Goal: Task Accomplishment & Management: Manage account settings

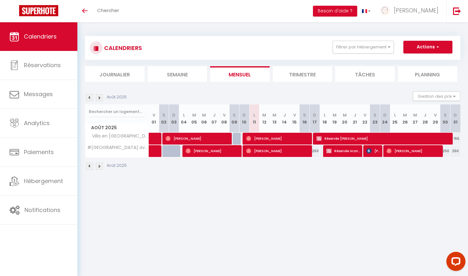
scroll to position [21, 0]
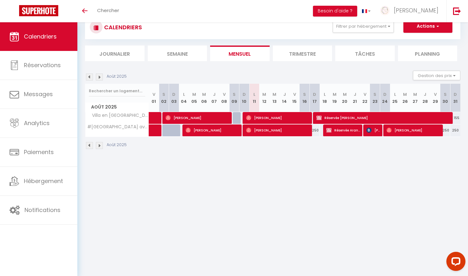
click at [238, 58] on li "Mensuel" at bounding box center [239, 53] width 59 height 16
click at [297, 52] on li "Trimestre" at bounding box center [302, 53] width 59 height 16
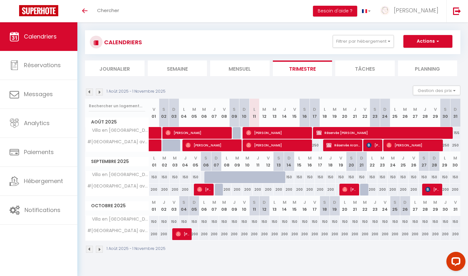
scroll to position [7, 0]
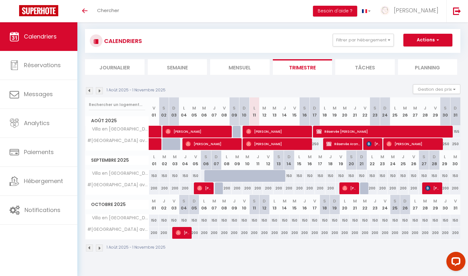
click at [446, 38] on button "Actions" at bounding box center [427, 40] width 49 height 13
click at [455, 90] on button "Gestion des prix" at bounding box center [436, 89] width 47 height 10
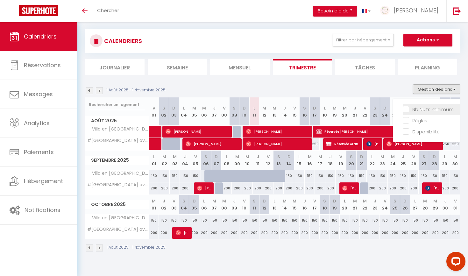
click at [404, 110] on input "Nb Nuits minimum" at bounding box center [430, 109] width 57 height 6
checkbox input "true"
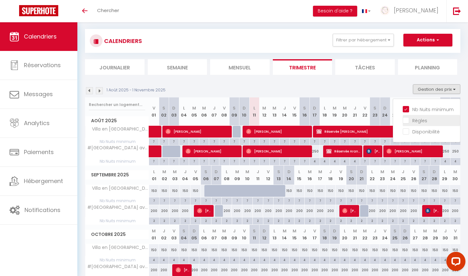
click at [404, 120] on input "Règles" at bounding box center [430, 120] width 57 height 6
checkbox input "true"
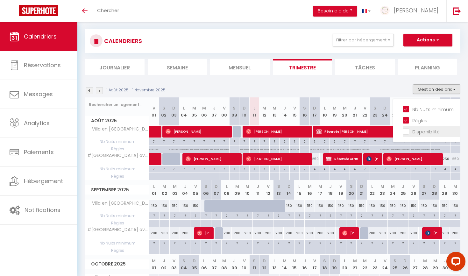
click at [404, 132] on input "Disponibilité" at bounding box center [430, 131] width 57 height 6
checkbox input "true"
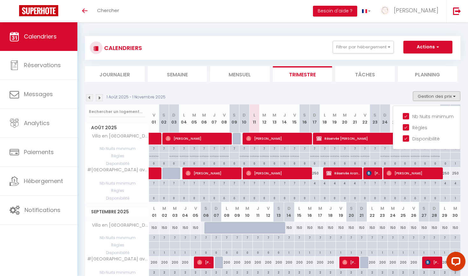
scroll to position [0, 0]
click at [443, 47] on button "Actions" at bounding box center [427, 47] width 49 height 13
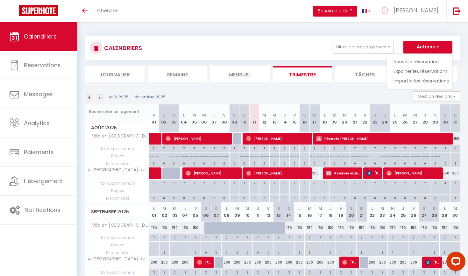
click at [368, 60] on div "CALENDRIERS Filtrer par hébergement Tous #[GEOGRAPHIC_DATA]# [GEOGRAPHIC_DATA] …" at bounding box center [272, 59] width 375 height 46
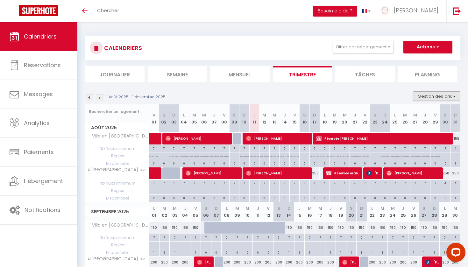
click at [443, 99] on button "Gestion des prix" at bounding box center [436, 96] width 47 height 10
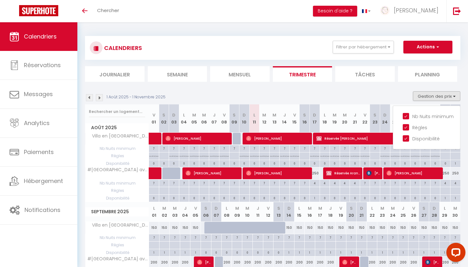
click at [428, 85] on section "1 Août 2025 - 1 Novembre 2025 Gestion des prix Nb Nuits minimum Règles Disponib…" at bounding box center [272, 242] width 375 height 314
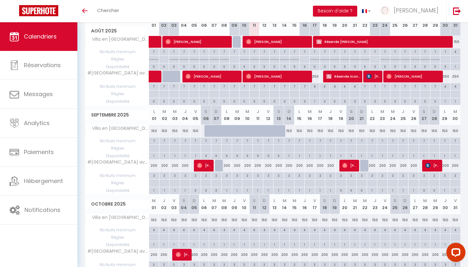
scroll to position [96, 0]
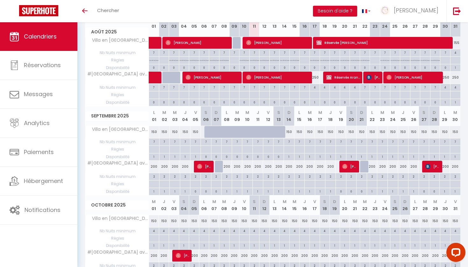
click at [154, 167] on div "200" at bounding box center [154, 167] width 10 height 12
type input "200"
type input "Lun 01 Septembre 2025"
type input "[DATE]"
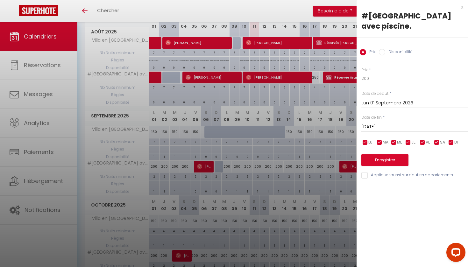
click at [379, 77] on input "200" at bounding box center [414, 78] width 107 height 11
type input "220"
click at [380, 125] on input "[DATE]" at bounding box center [414, 127] width 107 height 8
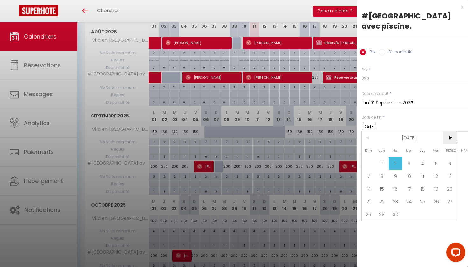
click at [451, 136] on span ">" at bounding box center [449, 137] width 14 height 13
click at [410, 163] on span "1" at bounding box center [409, 163] width 14 height 13
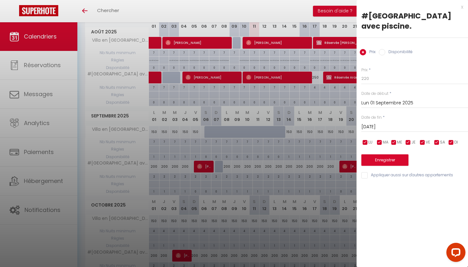
type input "Mer 01 Octobre 2025"
click at [402, 160] on button "Enregistrer" at bounding box center [384, 159] width 47 height 11
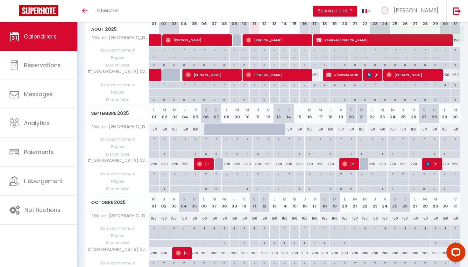
scroll to position [99, 0]
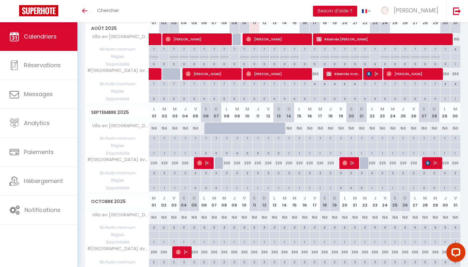
click at [152, 161] on div "220" at bounding box center [154, 163] width 10 height 12
type input "220"
type input "Lun 01 Septembre 2025"
type input "[DATE]"
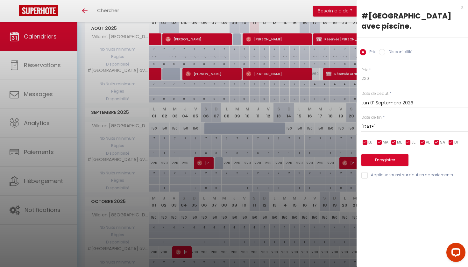
click at [370, 78] on input "220" at bounding box center [414, 78] width 107 height 11
type input "215"
click at [430, 125] on input "[DATE]" at bounding box center [414, 127] width 107 height 8
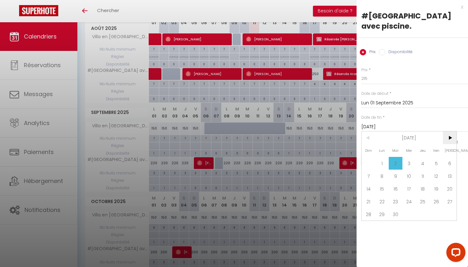
click at [450, 138] on span ">" at bounding box center [449, 137] width 14 height 13
click at [410, 163] on span "1" at bounding box center [409, 163] width 14 height 13
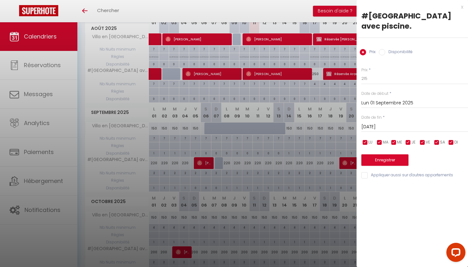
type input "Mer 01 Octobre 2025"
click at [397, 161] on button "Enregistrer" at bounding box center [384, 159] width 47 height 11
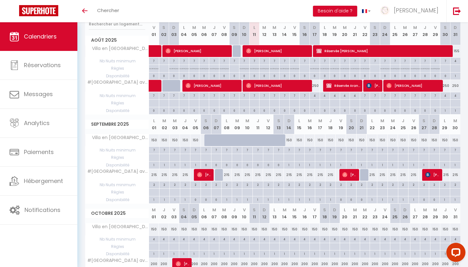
scroll to position [87, 0]
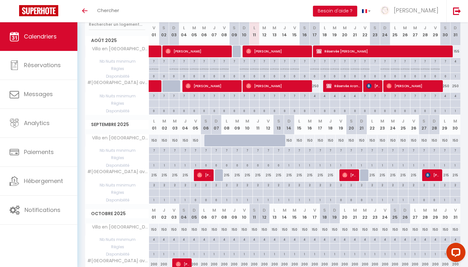
click at [152, 174] on div "215" at bounding box center [154, 175] width 10 height 12
type input "215"
type input "Lun 01 Septembre 2025"
type input "[DATE]"
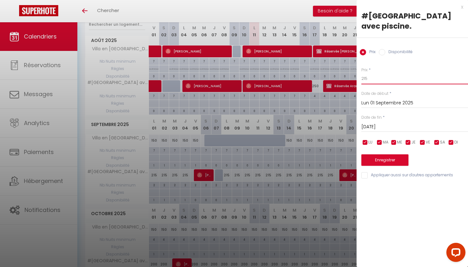
click at [379, 77] on input "215" at bounding box center [414, 78] width 107 height 11
type input "210"
click at [391, 126] on input "[DATE]" at bounding box center [414, 127] width 107 height 8
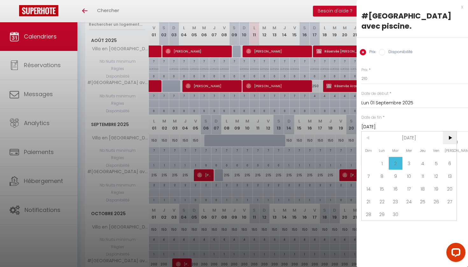
click at [449, 138] on span ">" at bounding box center [449, 137] width 14 height 13
click at [411, 162] on span "1" at bounding box center [409, 163] width 14 height 13
type input "Mer 01 Octobre 2025"
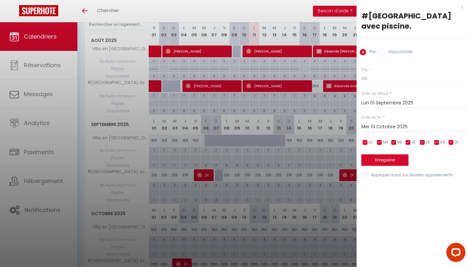
click at [400, 160] on button "Enregistrer" at bounding box center [384, 159] width 47 height 11
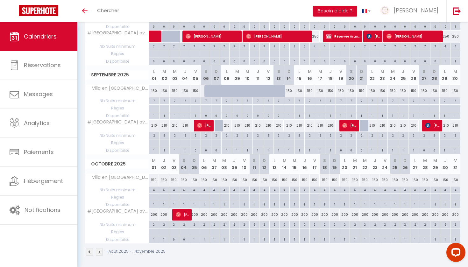
scroll to position [136, 0]
click at [154, 213] on div "200" at bounding box center [154, 215] width 10 height 12
type input "200"
type input "Mer 01 Octobre 2025"
type input "Jeu 02 Octobre 2025"
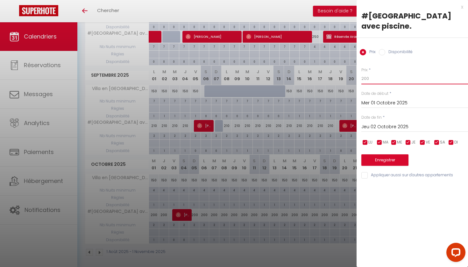
click at [373, 79] on input "200" at bounding box center [414, 78] width 107 height 11
type input "210"
click at [389, 125] on input "Jeu 02 Octobre 2025" at bounding box center [414, 127] width 107 height 8
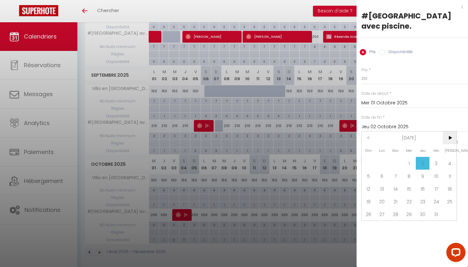
click at [451, 138] on span ">" at bounding box center [449, 137] width 14 height 13
click at [449, 162] on span "1" at bounding box center [449, 163] width 14 height 13
type input "[DATE]"
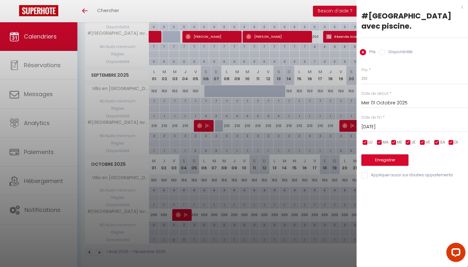
click at [395, 158] on button "Enregistrer" at bounding box center [384, 159] width 47 height 11
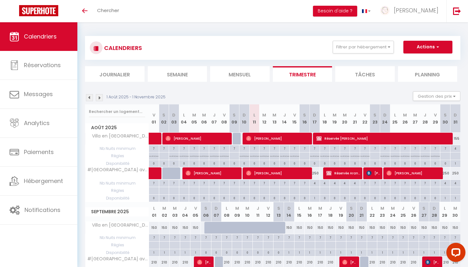
scroll to position [0, 0]
click at [100, 96] on img at bounding box center [99, 97] width 7 height 7
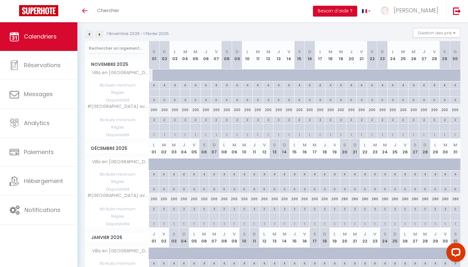
scroll to position [65, 0]
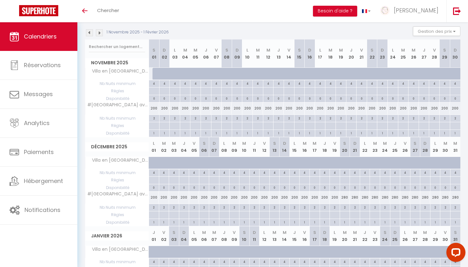
click at [153, 108] on div "200" at bounding box center [154, 108] width 10 height 12
type input "200"
type input "[DATE]"
type input "Dim 02 Novembre 2025"
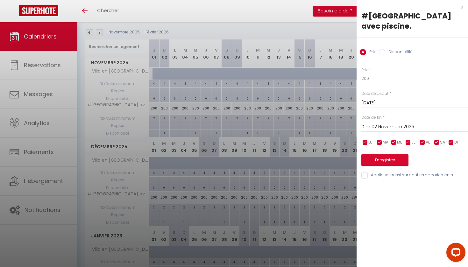
click at [371, 79] on input "200" at bounding box center [414, 78] width 107 height 11
type input "210"
click at [406, 127] on input "Dim 02 Novembre 2025" at bounding box center [414, 127] width 107 height 8
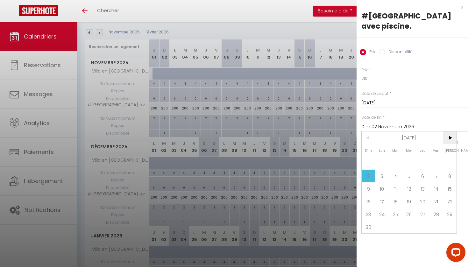
click at [449, 137] on span ">" at bounding box center [449, 137] width 14 height 13
click at [451, 135] on span ">" at bounding box center [449, 137] width 14 height 13
click at [366, 164] on span "1" at bounding box center [368, 163] width 14 height 13
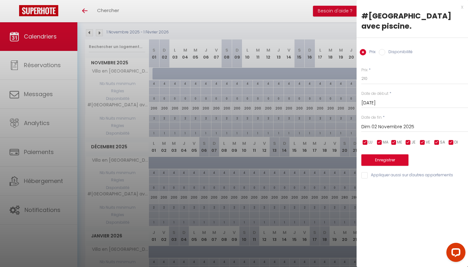
type input "Dim 01 Février 2026"
click at [368, 159] on button "Enregistrer" at bounding box center [384, 159] width 47 height 11
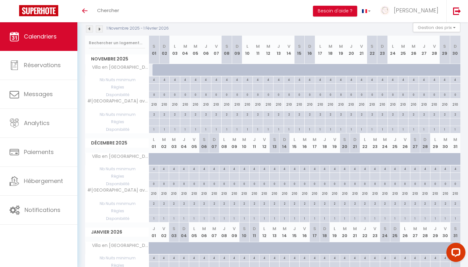
scroll to position [69, 0]
click at [99, 29] on img at bounding box center [99, 28] width 7 height 7
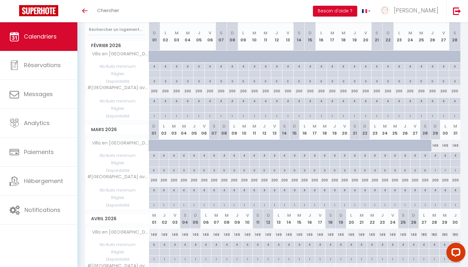
scroll to position [82, 0]
click at [153, 91] on div "200" at bounding box center [154, 91] width 11 height 12
type input "200"
type input "Dim 01 Février 2026"
type input "Lun 02 Février 2026"
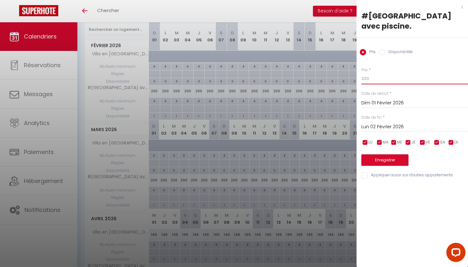
click at [371, 77] on input "200" at bounding box center [414, 78] width 107 height 11
type input "2"
click at [300, 4] on div at bounding box center [234, 133] width 468 height 267
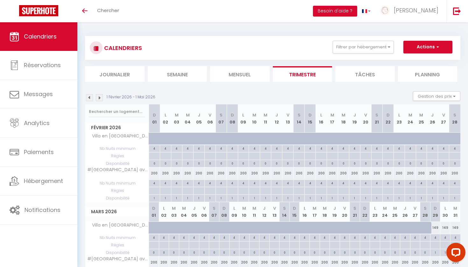
scroll to position [0, 0]
click at [88, 97] on img at bounding box center [89, 97] width 7 height 7
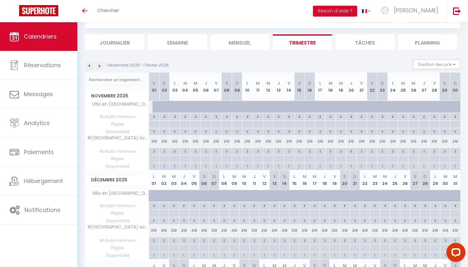
scroll to position [33, 0]
click at [343, 228] on div "210" at bounding box center [344, 230] width 10 height 12
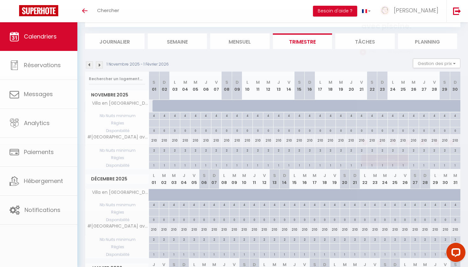
type input "210"
type input "[DATE]"
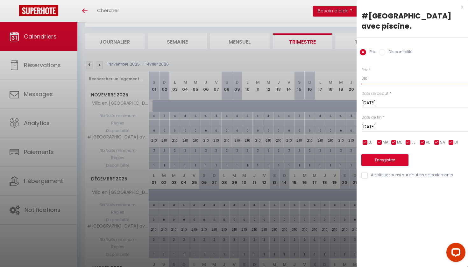
click at [370, 79] on input "210" at bounding box center [414, 78] width 107 height 11
type input "250"
click at [418, 126] on input "[DATE]" at bounding box center [414, 127] width 107 height 8
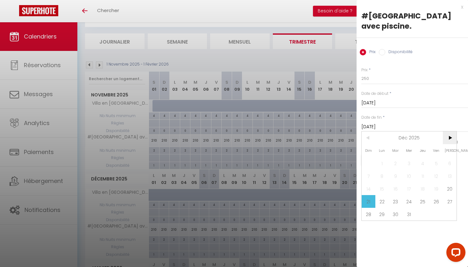
click at [450, 136] on span ">" at bounding box center [449, 137] width 14 height 13
click at [368, 189] on span "11" at bounding box center [368, 188] width 14 height 13
type input "Dim 11 Janvier 2026"
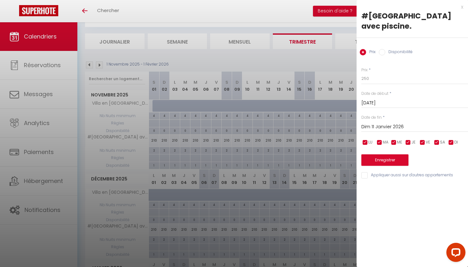
click at [376, 158] on button "Enregistrer" at bounding box center [384, 159] width 47 height 11
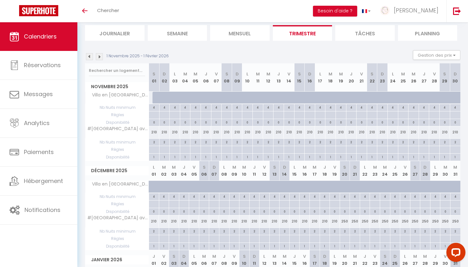
scroll to position [41, 0]
click at [100, 58] on img at bounding box center [99, 56] width 7 height 7
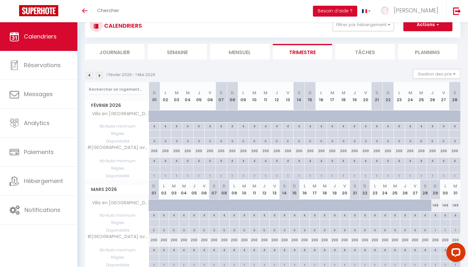
click at [154, 152] on div "200" at bounding box center [154, 151] width 11 height 12
type input "200"
type input "Dim 01 Février 2026"
type input "Lun 02 Février 2026"
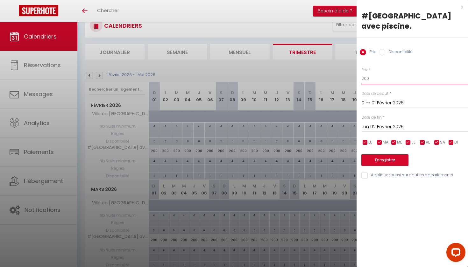
click at [380, 78] on input "200" at bounding box center [414, 78] width 107 height 11
type input "210"
click at [398, 124] on input "Lun 02 Février 2026" at bounding box center [414, 127] width 107 height 8
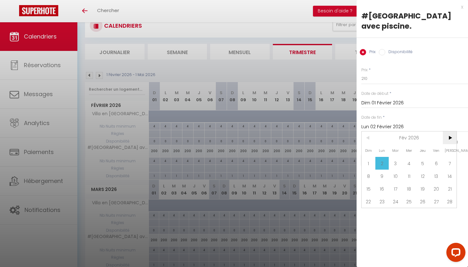
click at [450, 137] on span ">" at bounding box center [449, 137] width 14 height 13
click at [449, 137] on span ">" at bounding box center [449, 137] width 14 height 13
click at [407, 163] on span "1" at bounding box center [409, 163] width 14 height 13
type input "Mer 01 Avril 2026"
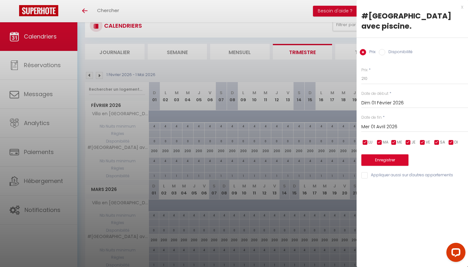
click at [406, 162] on button "Enregistrer" at bounding box center [384, 159] width 47 height 11
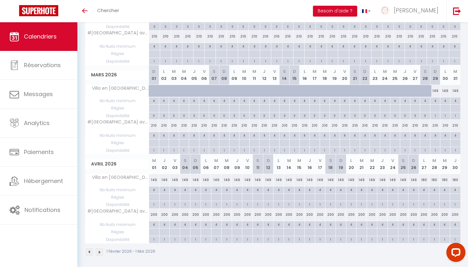
scroll to position [136, 0]
click at [156, 215] on div "200" at bounding box center [154, 215] width 10 height 12
type input "200"
type input "Mer 01 Avril 2026"
type input "Jeu 02 Avril 2026"
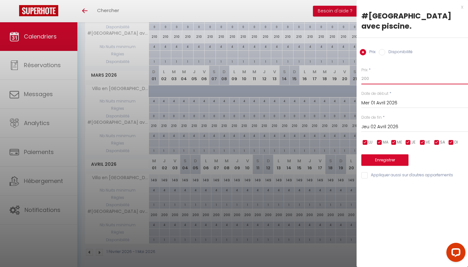
click at [371, 81] on input "200" at bounding box center [414, 78] width 107 height 11
type input "215"
click at [397, 127] on input "Jeu 02 Avril 2026" at bounding box center [414, 127] width 107 height 8
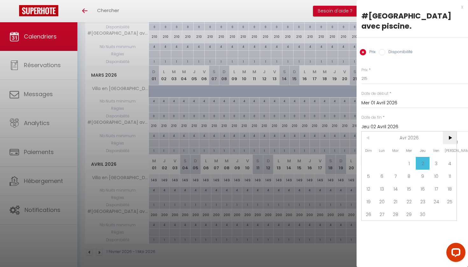
click at [453, 140] on span ">" at bounding box center [449, 137] width 14 height 13
click at [452, 140] on span ">" at bounding box center [449, 137] width 14 height 13
click at [382, 163] on span "1" at bounding box center [382, 163] width 14 height 13
type input "Lun 01 Juin 2026"
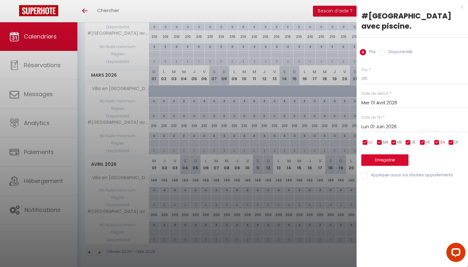
click at [382, 162] on button "Enregistrer" at bounding box center [384, 159] width 47 height 11
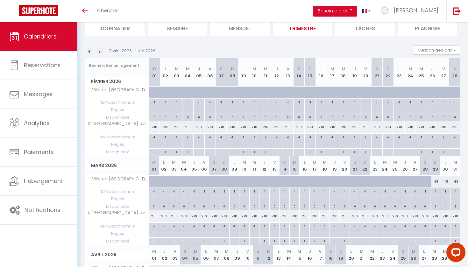
scroll to position [21, 0]
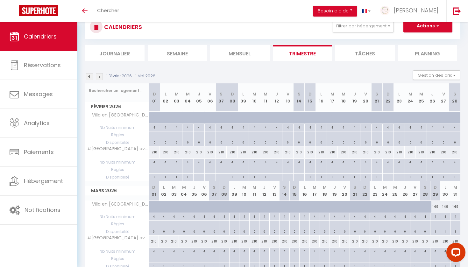
click at [101, 75] on img at bounding box center [99, 76] width 7 height 7
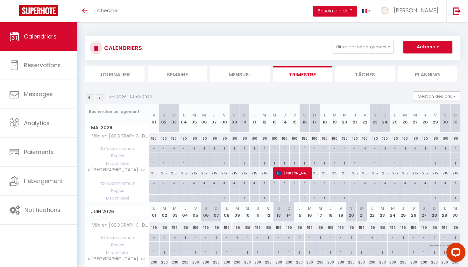
scroll to position [0, 0]
click at [88, 100] on img at bounding box center [89, 97] width 7 height 7
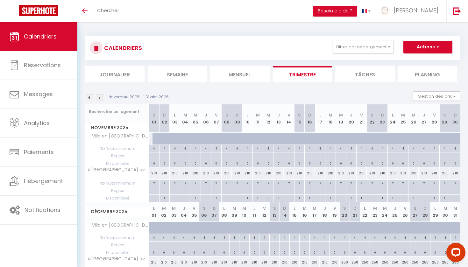
click at [88, 100] on img at bounding box center [89, 97] width 7 height 7
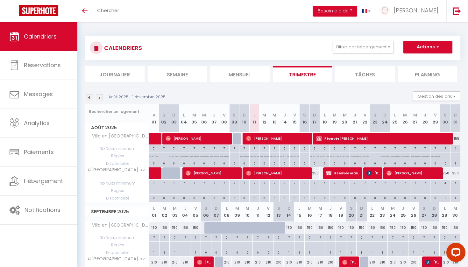
click at [88, 100] on img at bounding box center [89, 97] width 7 height 7
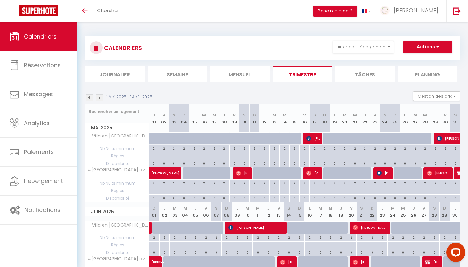
click at [100, 97] on img at bounding box center [99, 97] width 7 height 7
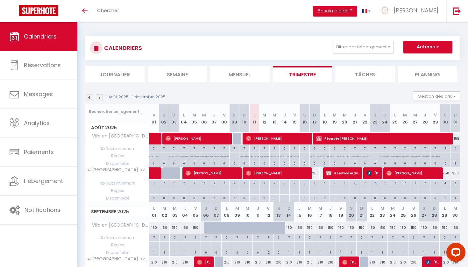
click at [100, 97] on img at bounding box center [99, 97] width 7 height 7
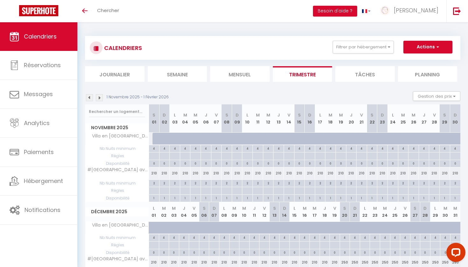
click at [89, 99] on img at bounding box center [89, 97] width 7 height 7
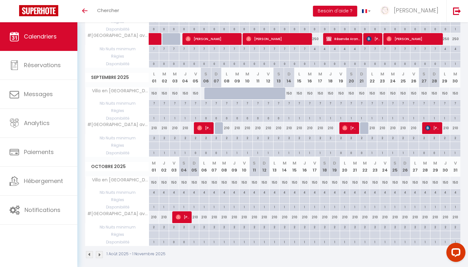
scroll to position [134, 0]
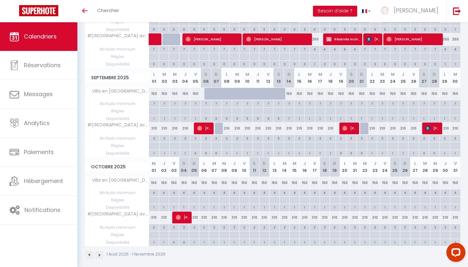
click at [151, 129] on div "210" at bounding box center [154, 128] width 10 height 12
type input "210"
type input "Lun 01 Septembre 2025"
type input "[DATE]"
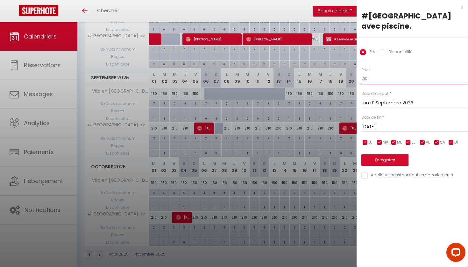
click at [373, 76] on input "210" at bounding box center [414, 78] width 107 height 11
type input "250"
click at [413, 128] on input "[DATE]" at bounding box center [414, 127] width 107 height 8
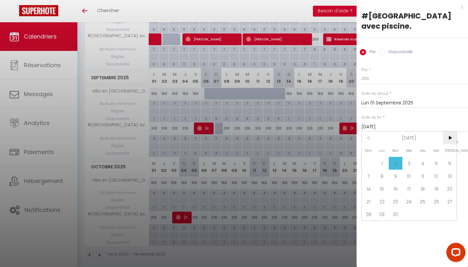
click at [450, 139] on span ">" at bounding box center [449, 137] width 14 height 13
click at [385, 166] on span "1" at bounding box center [382, 163] width 14 height 13
type input "Lun 01 Décembre 2025"
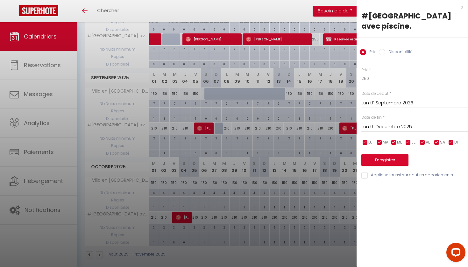
click at [380, 161] on button "Enregistrer" at bounding box center [384, 159] width 47 height 11
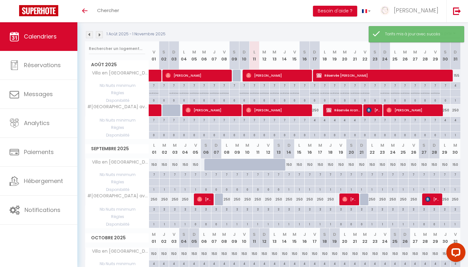
scroll to position [63, 0]
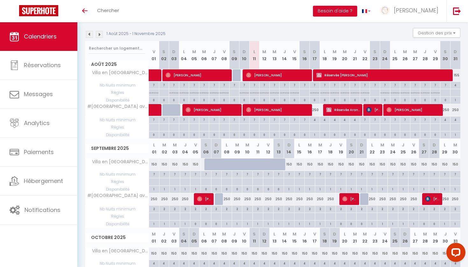
click at [99, 34] on img at bounding box center [99, 34] width 7 height 7
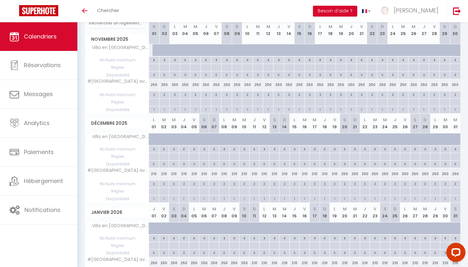
scroll to position [92, 0]
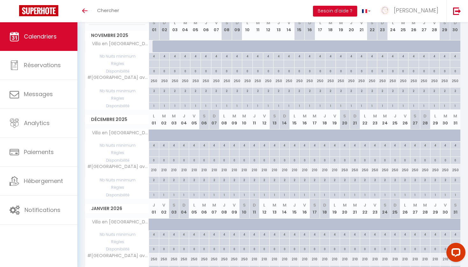
click at [152, 169] on div "210" at bounding box center [154, 170] width 10 height 12
type input "210"
type input "Lun 01 Décembre 2025"
type input "[DATE]"
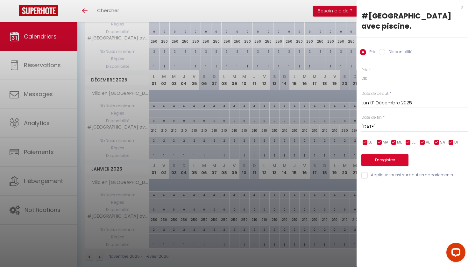
scroll to position [135, 0]
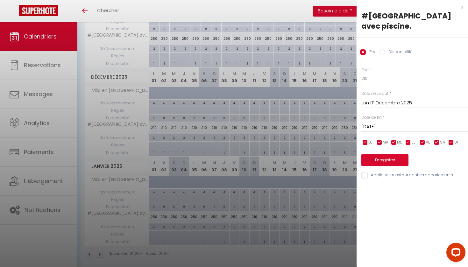
click at [372, 79] on input "210" at bounding box center [414, 78] width 107 height 11
type input "250"
click at [413, 124] on input "[DATE]" at bounding box center [414, 127] width 107 height 8
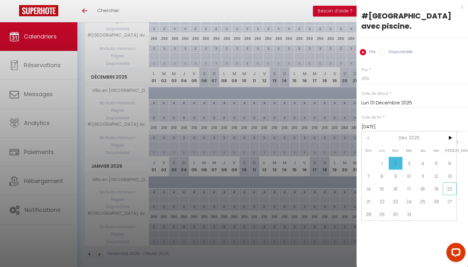
click at [447, 187] on span "20" at bounding box center [449, 188] width 14 height 13
type input "[DATE]"
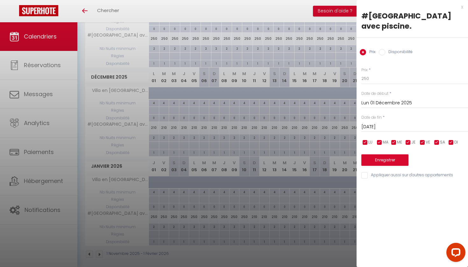
click at [394, 157] on button "Enregistrer" at bounding box center [384, 159] width 47 height 11
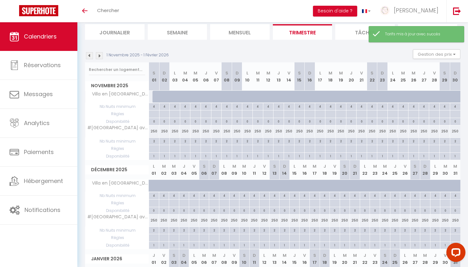
scroll to position [42, 0]
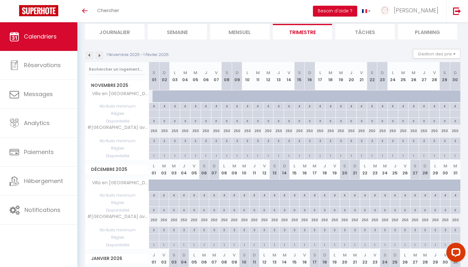
click at [345, 218] on div "250" at bounding box center [344, 220] width 10 height 12
type input "250"
type input "[DATE]"
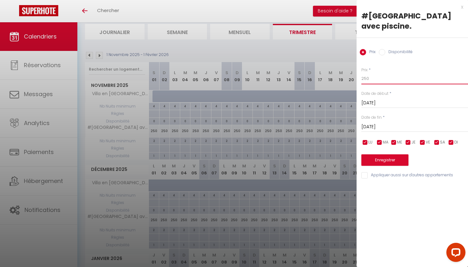
click at [374, 76] on input "250" at bounding box center [414, 78] width 107 height 11
type input "260"
click at [396, 128] on input "[DATE]" at bounding box center [414, 127] width 107 height 8
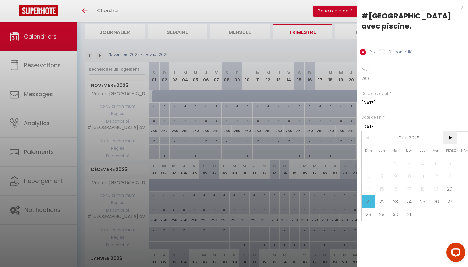
click at [450, 137] on span ">" at bounding box center [449, 137] width 14 height 13
click at [450, 187] on span "17" at bounding box center [449, 188] width 14 height 13
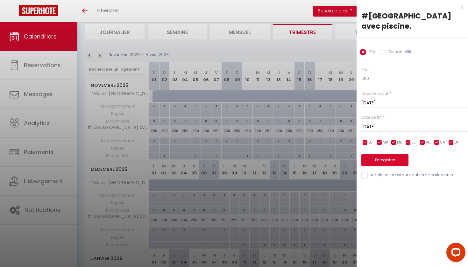
click at [397, 126] on input "[DATE]" at bounding box center [414, 127] width 107 height 8
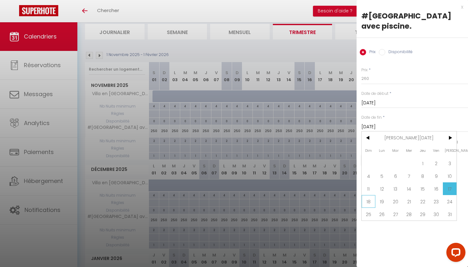
click at [372, 196] on span "18" at bounding box center [368, 201] width 14 height 13
type input "Dim 18 Janvier 2026"
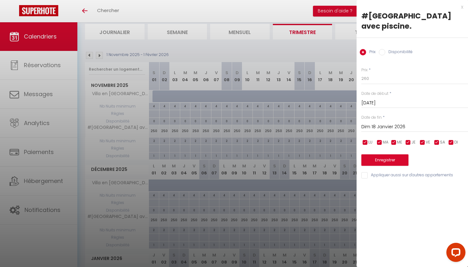
click at [379, 160] on button "Enregistrer" at bounding box center [384, 159] width 47 height 11
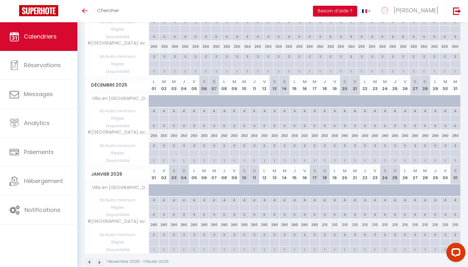
scroll to position [126, 0]
click at [324, 224] on div "210" at bounding box center [324, 225] width 10 height 12
type input "210"
type input "Dim 18 Janvier 2026"
type input "Lun 19 Janvier 2026"
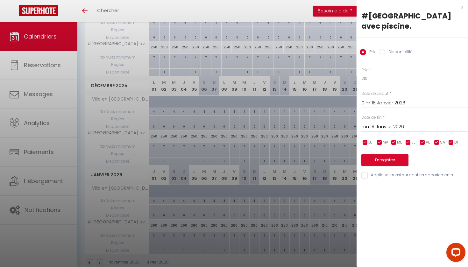
click at [374, 74] on input "210" at bounding box center [414, 78] width 107 height 11
click at [382, 80] on input "210" at bounding box center [414, 78] width 107 height 11
type input "250"
click at [405, 130] on input "Lun 19 Janvier 2026" at bounding box center [414, 127] width 107 height 8
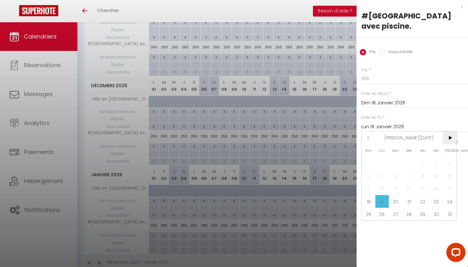
click at [449, 137] on span ">" at bounding box center [449, 137] width 14 height 13
click at [448, 137] on span ">" at bounding box center [449, 137] width 14 height 13
click at [448, 138] on span ">" at bounding box center [449, 137] width 14 height 13
click at [369, 138] on span "<" at bounding box center [368, 137] width 14 height 13
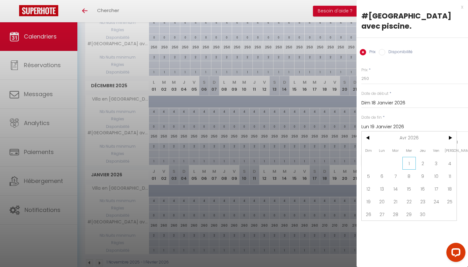
click at [411, 164] on span "1" at bounding box center [409, 163] width 14 height 13
type input "Mer 01 Avril 2026"
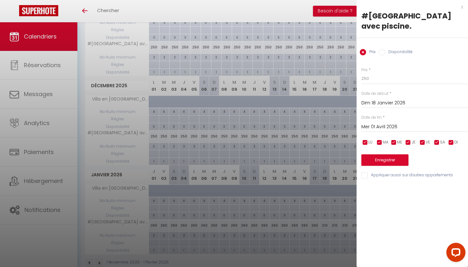
click at [403, 161] on button "Enregistrer" at bounding box center [384, 159] width 47 height 11
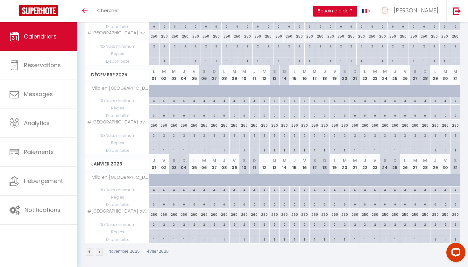
scroll to position [136, 0]
click at [100, 252] on img at bounding box center [99, 252] width 7 height 7
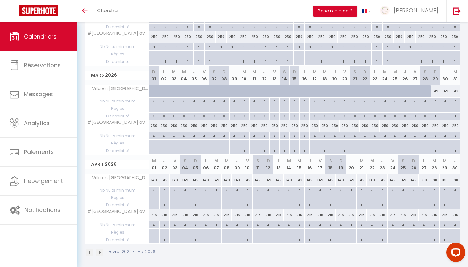
click at [154, 213] on div "215" at bounding box center [154, 215] width 10 height 12
type input "215"
type input "Mer 01 Avril 2026"
type input "Jeu 02 Avril 2026"
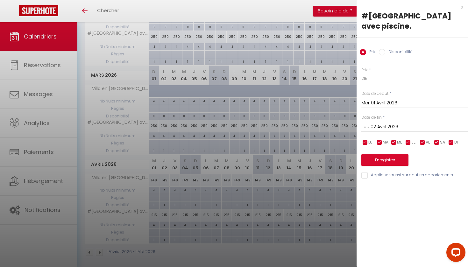
click at [370, 81] on input "215" at bounding box center [414, 78] width 107 height 11
type input "255"
click at [388, 127] on input "Jeu 02 Avril 2026" at bounding box center [414, 127] width 107 height 8
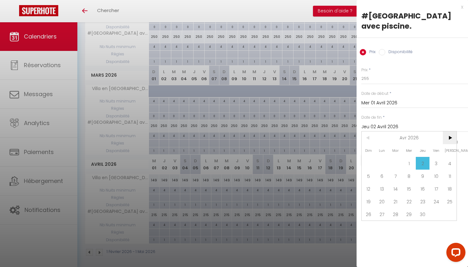
click at [446, 137] on span ">" at bounding box center [449, 137] width 14 height 13
click at [386, 163] on span "1" at bounding box center [382, 163] width 14 height 13
type input "Lun 01 Juin 2026"
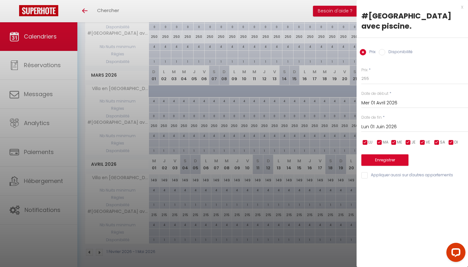
click at [392, 159] on button "Enregistrer" at bounding box center [384, 159] width 47 height 11
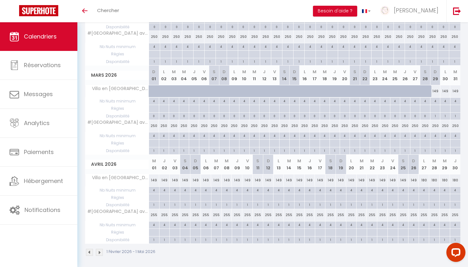
click at [100, 249] on img at bounding box center [99, 252] width 7 height 7
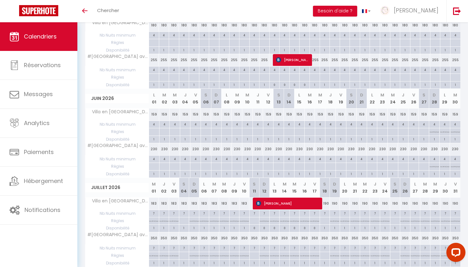
scroll to position [115, 0]
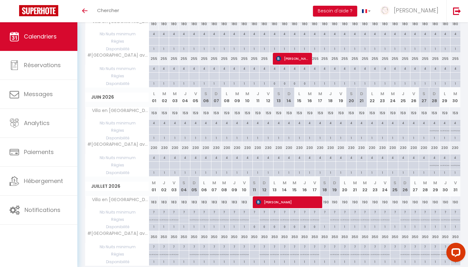
click at [155, 148] on div "230" at bounding box center [154, 148] width 10 height 12
type input "230"
type input "Lun 01 Juin 2026"
type input "[DATE]"
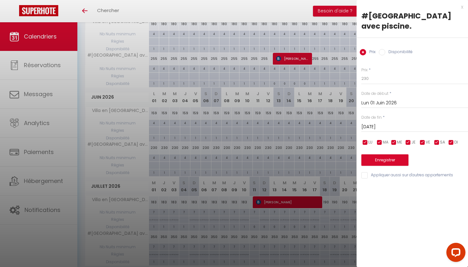
click at [370, 85] on div "Prix * 230 Statut * Disponible Indisponible Date de début * [DATE] < [DATE] > D…" at bounding box center [411, 119] width 111 height 120
click at [370, 79] on input "230" at bounding box center [414, 78] width 107 height 11
type input "260"
click at [391, 127] on input "[DATE]" at bounding box center [414, 127] width 107 height 8
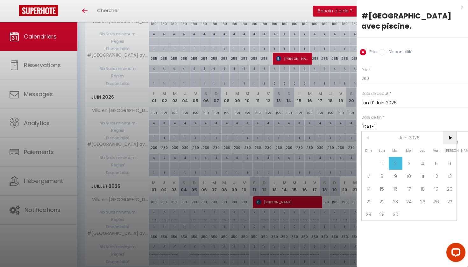
click at [450, 138] on span ">" at bounding box center [449, 137] width 14 height 13
click at [413, 163] on span "1" at bounding box center [409, 163] width 14 height 13
type input "Mer 01 Juillet 2026"
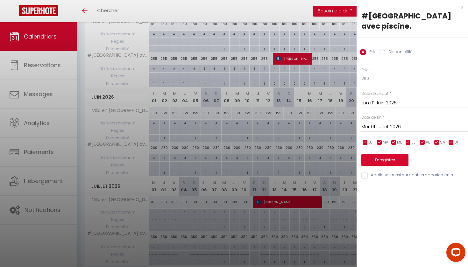
click at [400, 161] on button "Enregistrer" at bounding box center [384, 159] width 47 height 11
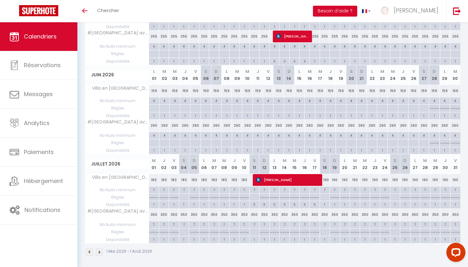
scroll to position [136, 0]
click at [155, 213] on div "350" at bounding box center [154, 215] width 10 height 12
type input "350"
type input "Mer 01 Juillet 2026"
type input "Jeu 02 Juillet 2026"
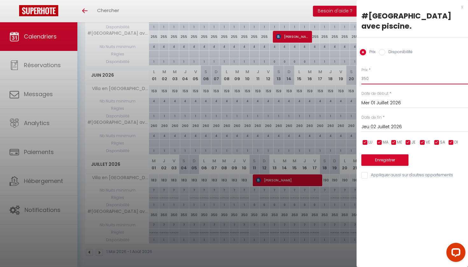
click at [373, 80] on input "350" at bounding box center [414, 78] width 107 height 11
type input "300"
click at [396, 126] on input "Jeu 02 Juillet 2026" at bounding box center [414, 127] width 107 height 8
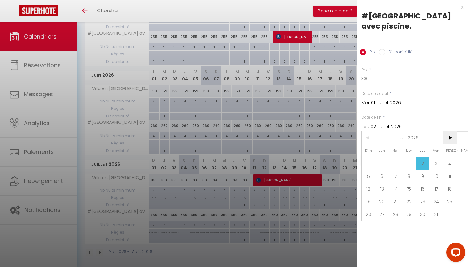
click at [452, 138] on span ">" at bounding box center [449, 137] width 14 height 13
click at [396, 163] on span "1" at bounding box center [395, 163] width 14 height 13
type input "[DATE]"
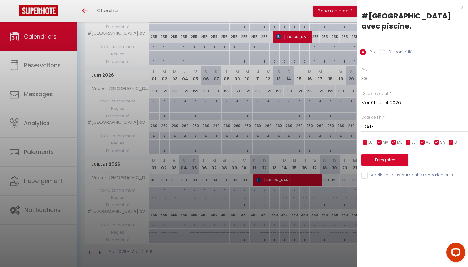
click at [396, 162] on button "Enregistrer" at bounding box center [384, 159] width 47 height 11
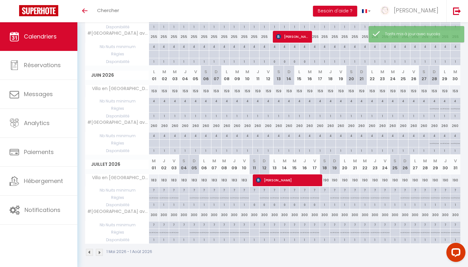
click at [100, 250] on img at bounding box center [99, 252] width 7 height 7
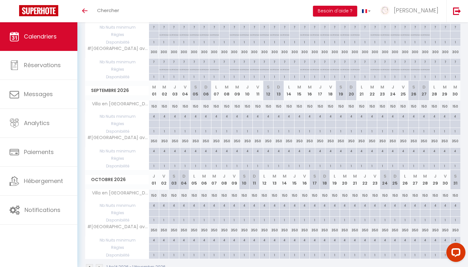
scroll to position [123, 0]
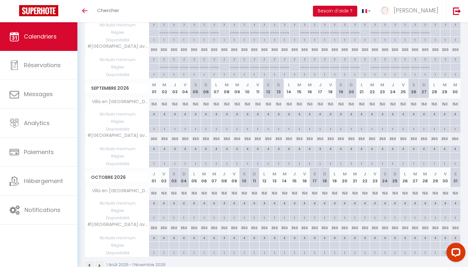
click at [73, 49] on link "Calendriers" at bounding box center [38, 36] width 77 height 29
click at [56, 34] on span "Calendriers" at bounding box center [40, 36] width 33 height 8
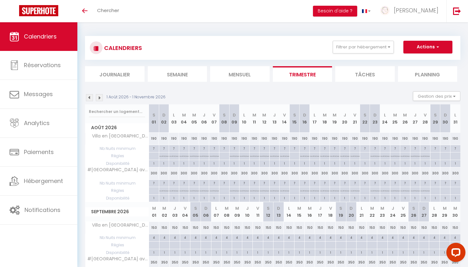
click at [91, 97] on img at bounding box center [89, 97] width 7 height 7
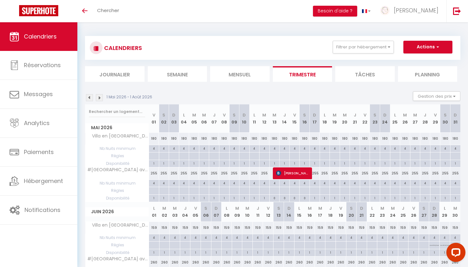
click at [91, 97] on img at bounding box center [89, 97] width 7 height 7
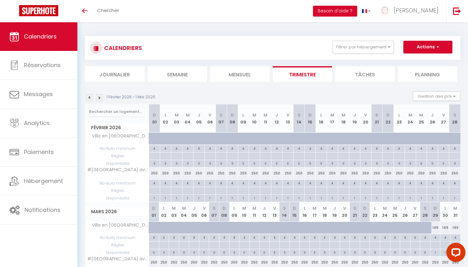
click at [91, 97] on img at bounding box center [89, 97] width 7 height 7
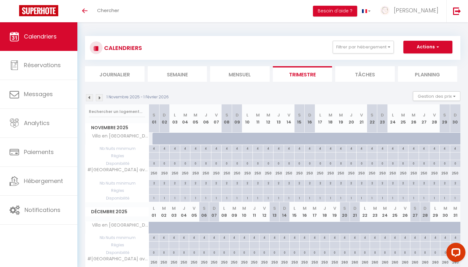
click at [91, 97] on img at bounding box center [89, 97] width 7 height 7
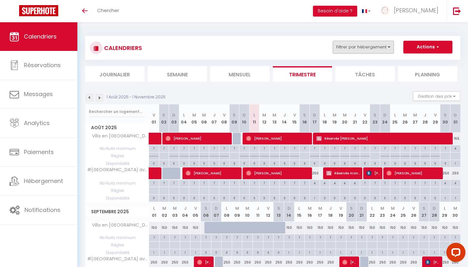
click at [367, 46] on button "Filtrer par hébergement" at bounding box center [362, 47] width 61 height 13
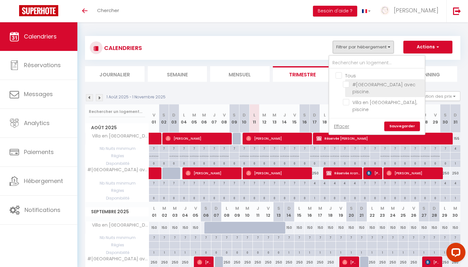
click at [347, 83] on input "#[GEOGRAPHIC_DATA] avec piscine." at bounding box center [383, 84] width 80 height 6
checkbox input "true"
checkbox input "false"
click at [398, 122] on link "Sauvegarder" at bounding box center [402, 127] width 36 height 10
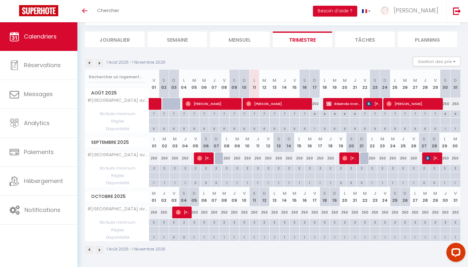
scroll to position [33, 0]
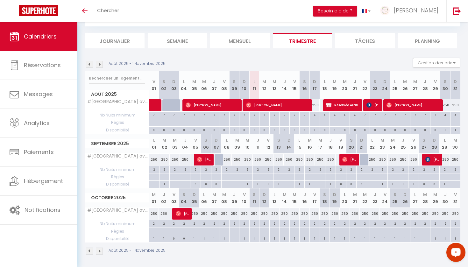
click at [455, 257] on div "Open LiveChat chat widget" at bounding box center [455, 252] width 11 height 11
click at [233, 52] on section "1 Août 2025 - 1 Novembre 2025 Gestion des prix Nb Nuits minimum Règles Disponib…" at bounding box center [272, 157] width 375 height 210
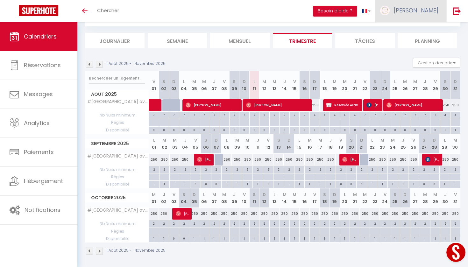
click at [433, 9] on span "[PERSON_NAME]" at bounding box center [415, 10] width 45 height 8
click at [418, 32] on link "Paramètres" at bounding box center [420, 31] width 47 height 11
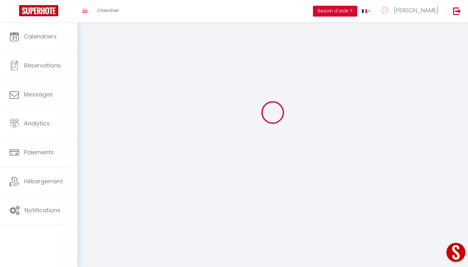
type input "[PERSON_NAME]"
type input "0658453293"
type input "148 D900"
type input "84220"
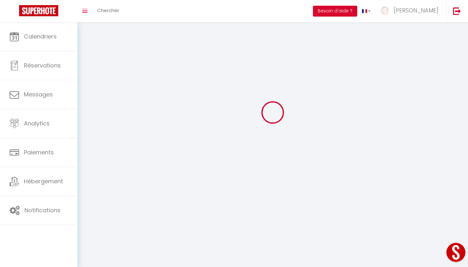
type input "Roussillon"
type input "E79a6Du1YstBBlknMvfBzBJ98"
type input "JmsoiadXhrsfCFx6RyT9eamJu"
type input "[URL][DOMAIN_NAME]"
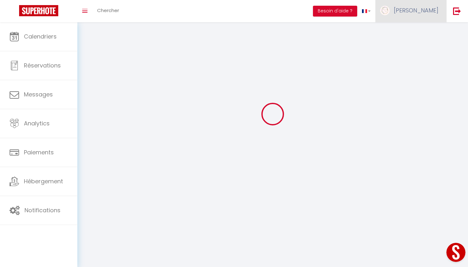
select select "1"
select select "28"
select select "fr"
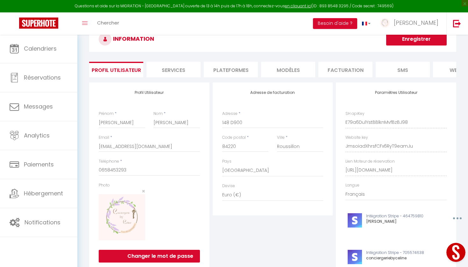
scroll to position [20, 0]
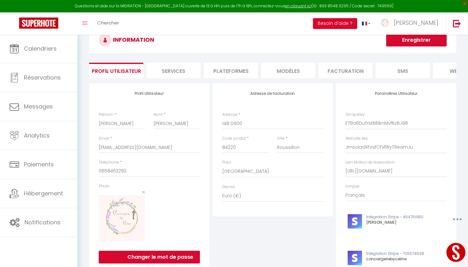
click at [225, 74] on li "Plateformes" at bounding box center [231, 71] width 54 height 16
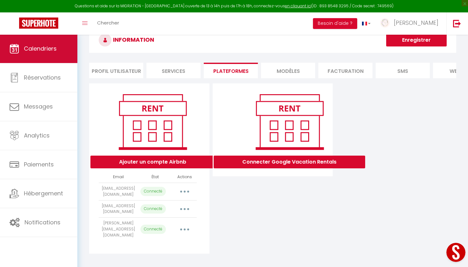
click at [62, 44] on link "Calendriers" at bounding box center [38, 48] width 77 height 29
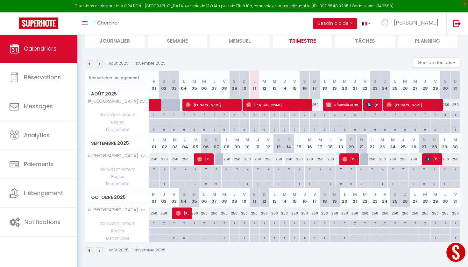
scroll to position [73, 0]
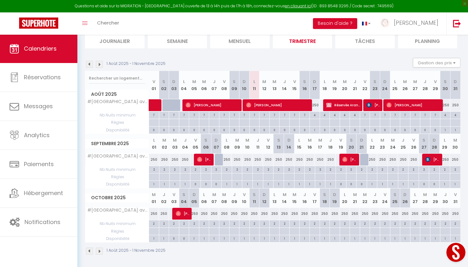
click at [457, 248] on button "Open LiveChat chat widget" at bounding box center [455, 252] width 19 height 19
